Goal: Transaction & Acquisition: Purchase product/service

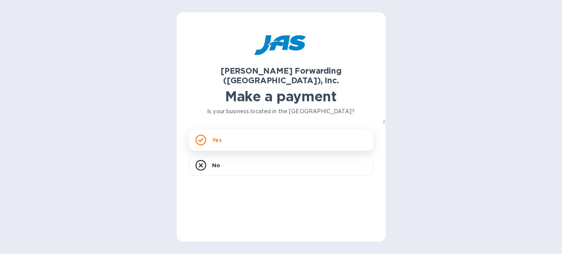
click at [276, 131] on div "Yes" at bounding box center [281, 139] width 184 height 21
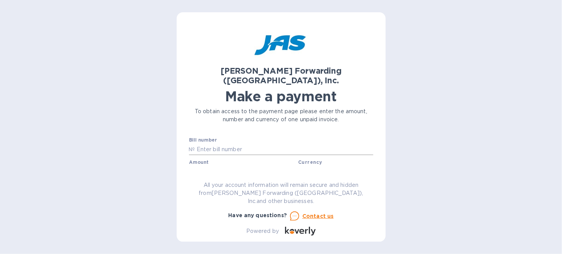
click at [242, 144] on input "text" at bounding box center [284, 150] width 178 height 12
type input "clt503316752"
click at [205, 166] on input "text" at bounding box center [243, 172] width 103 height 12
type input "1,192.10"
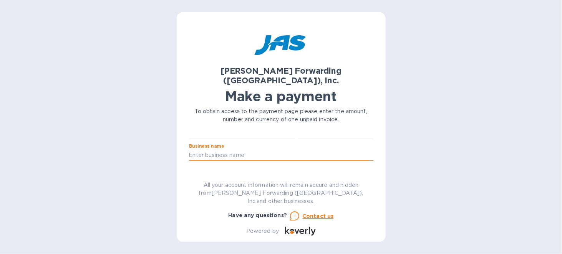
click at [253, 150] on input "text" at bounding box center [281, 156] width 184 height 12
type input "Cutting Edge Products, Inc."
click at [258, 172] on input "text" at bounding box center [281, 178] width 184 height 12
type input "CUTEDGTRW"
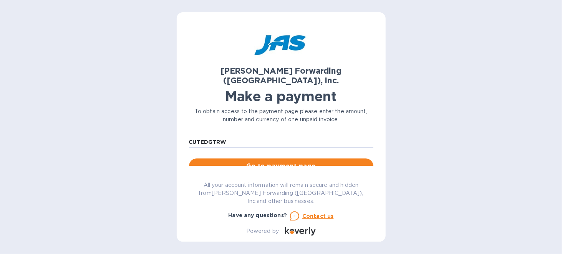
scroll to position [84, 0]
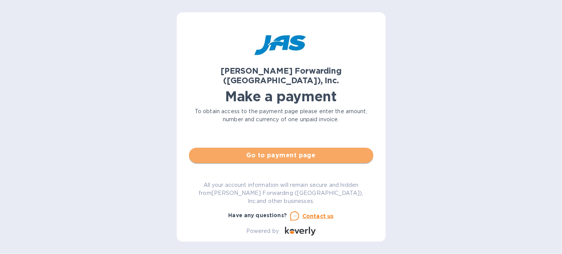
click at [312, 151] on span "Go to payment page" at bounding box center [281, 155] width 172 height 9
